Goal: Task Accomplishment & Management: Manage account settings

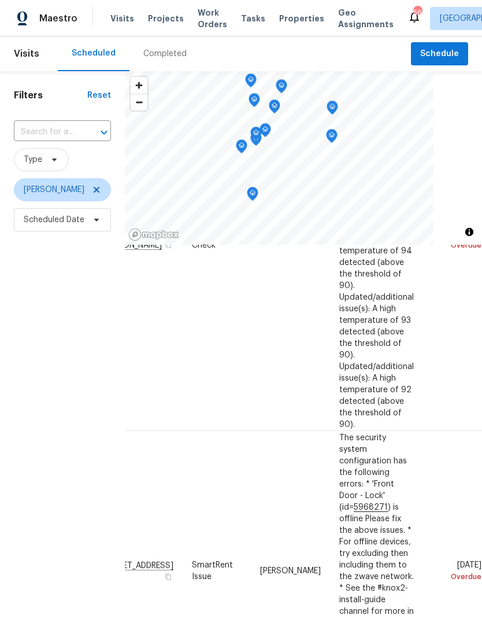
scroll to position [239, 96]
click at [0, 0] on icon at bounding box center [0, 0] width 0 height 0
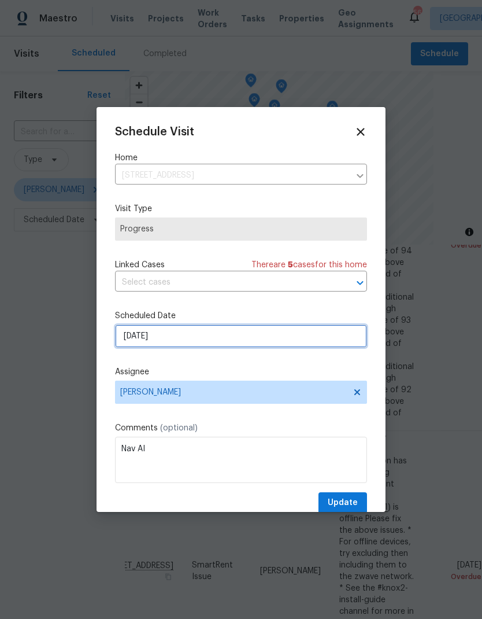
click at [131, 339] on input "8/18/2025" at bounding box center [241, 335] width 252 height 23
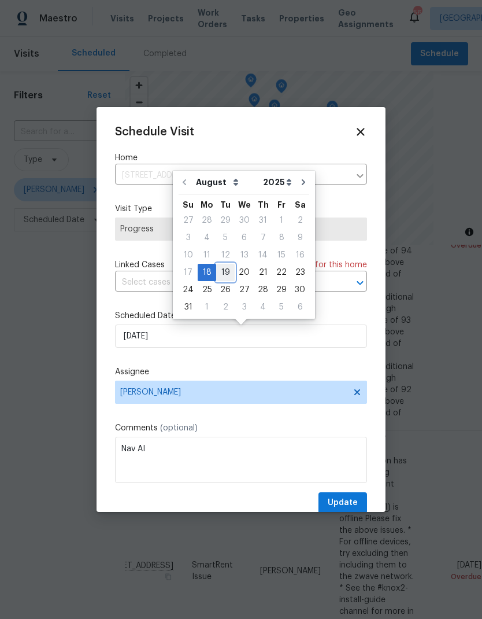
click at [223, 278] on div "19" at bounding box center [225, 272] width 19 height 16
type input "8/19/2025"
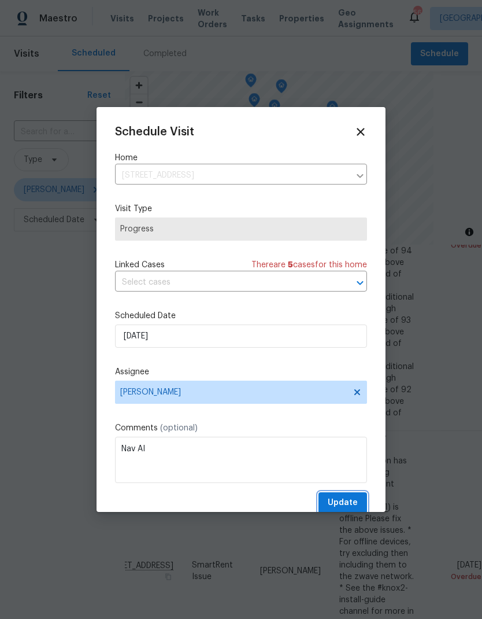
click at [352, 501] on span "Update" at bounding box center [343, 502] width 30 height 14
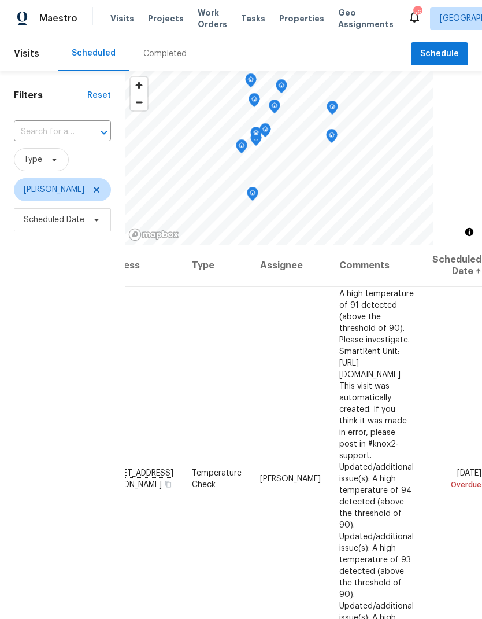
scroll to position [0, 96]
click at [0, 0] on icon at bounding box center [0, 0] width 0 height 0
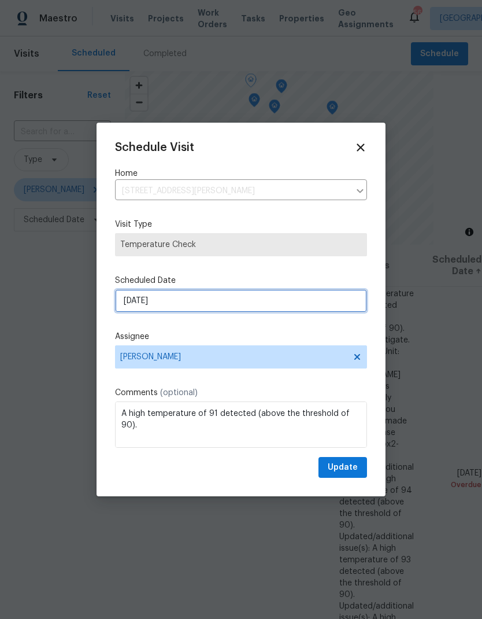
click at [131, 310] on input "8/17/2025" at bounding box center [241, 300] width 252 height 23
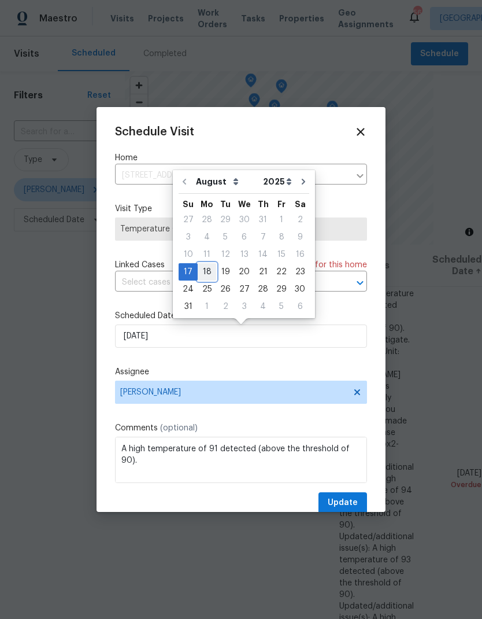
click at [205, 272] on div "18" at bounding box center [207, 272] width 19 height 16
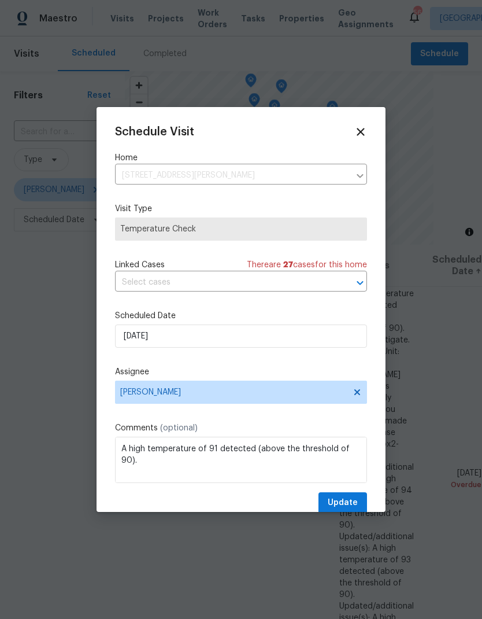
click at [158, 287] on input "text" at bounding box center [225, 282] width 220 height 18
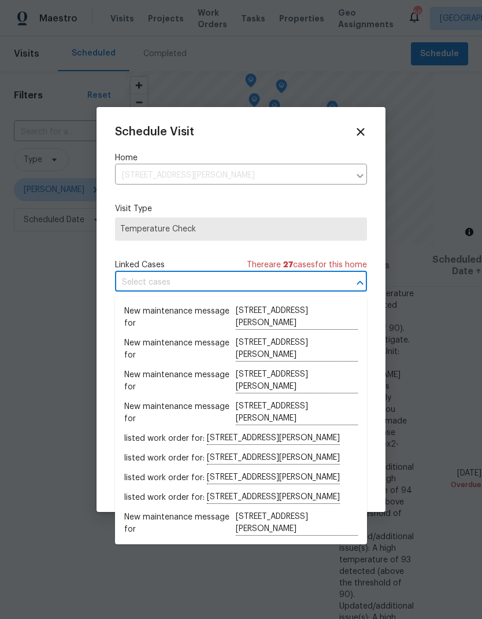
click at [150, 257] on div "Schedule Visit Home 13635 Frances Ave, Hudson, FL 34667 ​ Visit Type Temperatur…" at bounding box center [241, 319] width 252 height 388
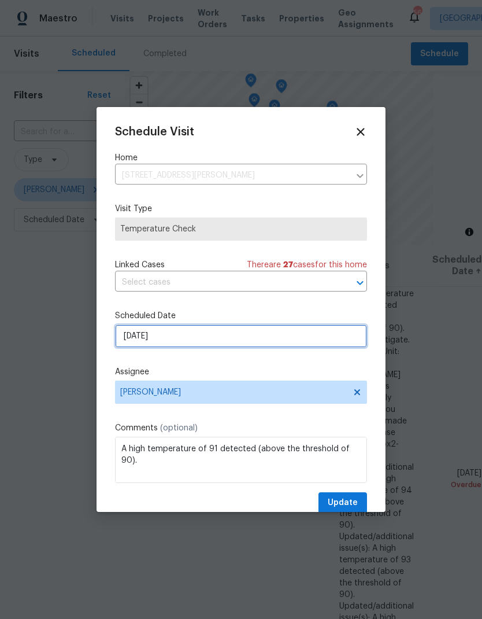
click at [167, 341] on input "8/18/2025" at bounding box center [241, 335] width 252 height 23
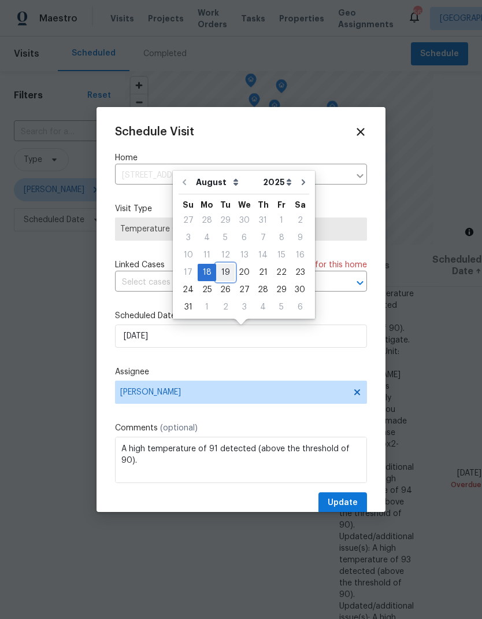
click at [226, 276] on div "19" at bounding box center [225, 272] width 19 height 16
type input "8/19/2025"
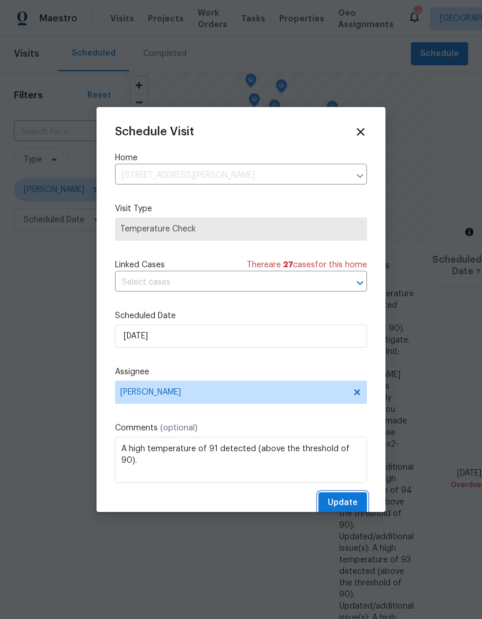
click at [347, 504] on span "Update" at bounding box center [343, 502] width 30 height 14
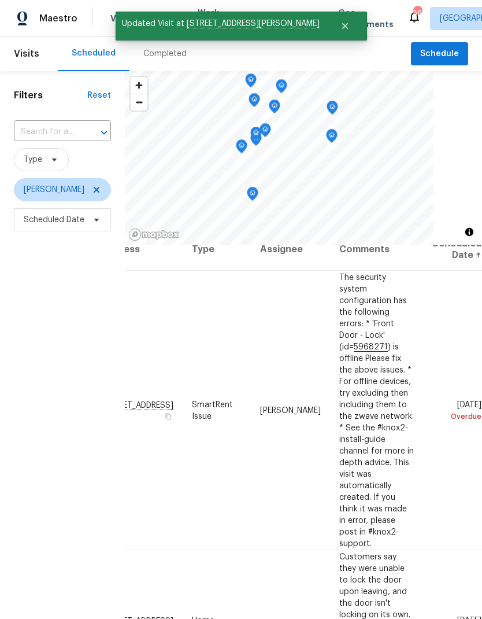
scroll to position [17, 96]
